Goal: Task Accomplishment & Management: Manage account settings

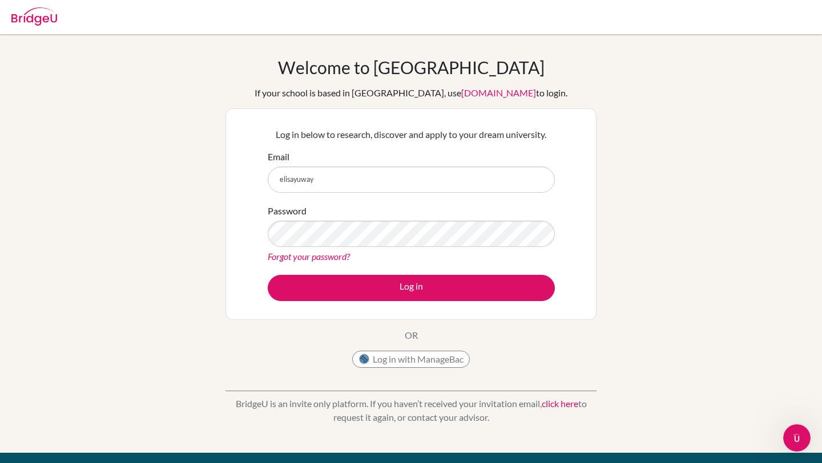
click at [268, 275] on button "Log in" at bounding box center [411, 288] width 287 height 26
type input "[EMAIL_ADDRESS][DOMAIN_NAME]"
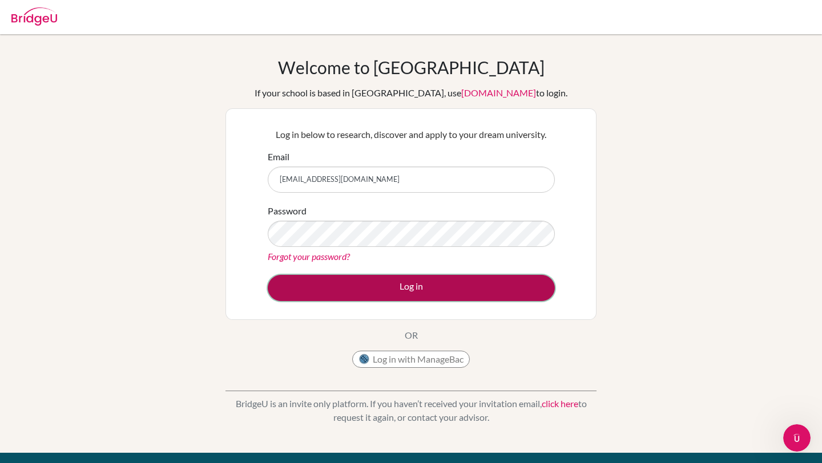
click at [355, 277] on button "Log in" at bounding box center [411, 288] width 287 height 26
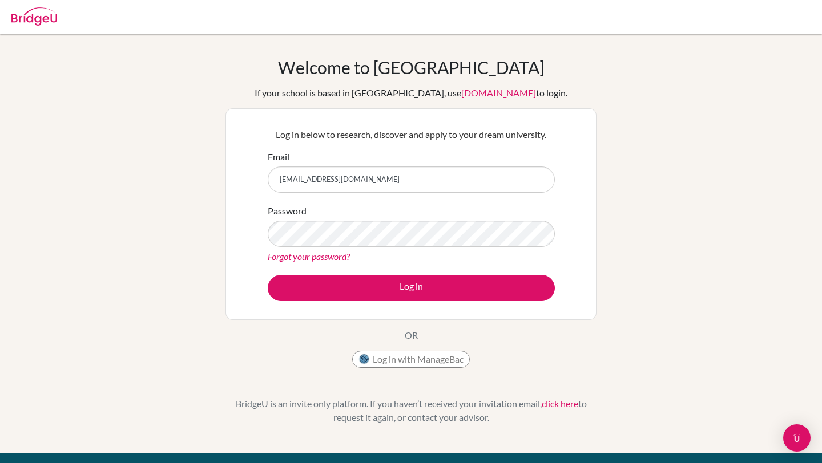
drag, startPoint x: 360, startPoint y: 185, endPoint x: 267, endPoint y: 185, distance: 93.0
click at [268, 185] on div "Email elisayuway@gmail.com" at bounding box center [411, 171] width 287 height 43
click at [373, 358] on button "Log in with ManageBac" at bounding box center [411, 359] width 118 height 17
